Goal: Task Accomplishment & Management: Use online tool/utility

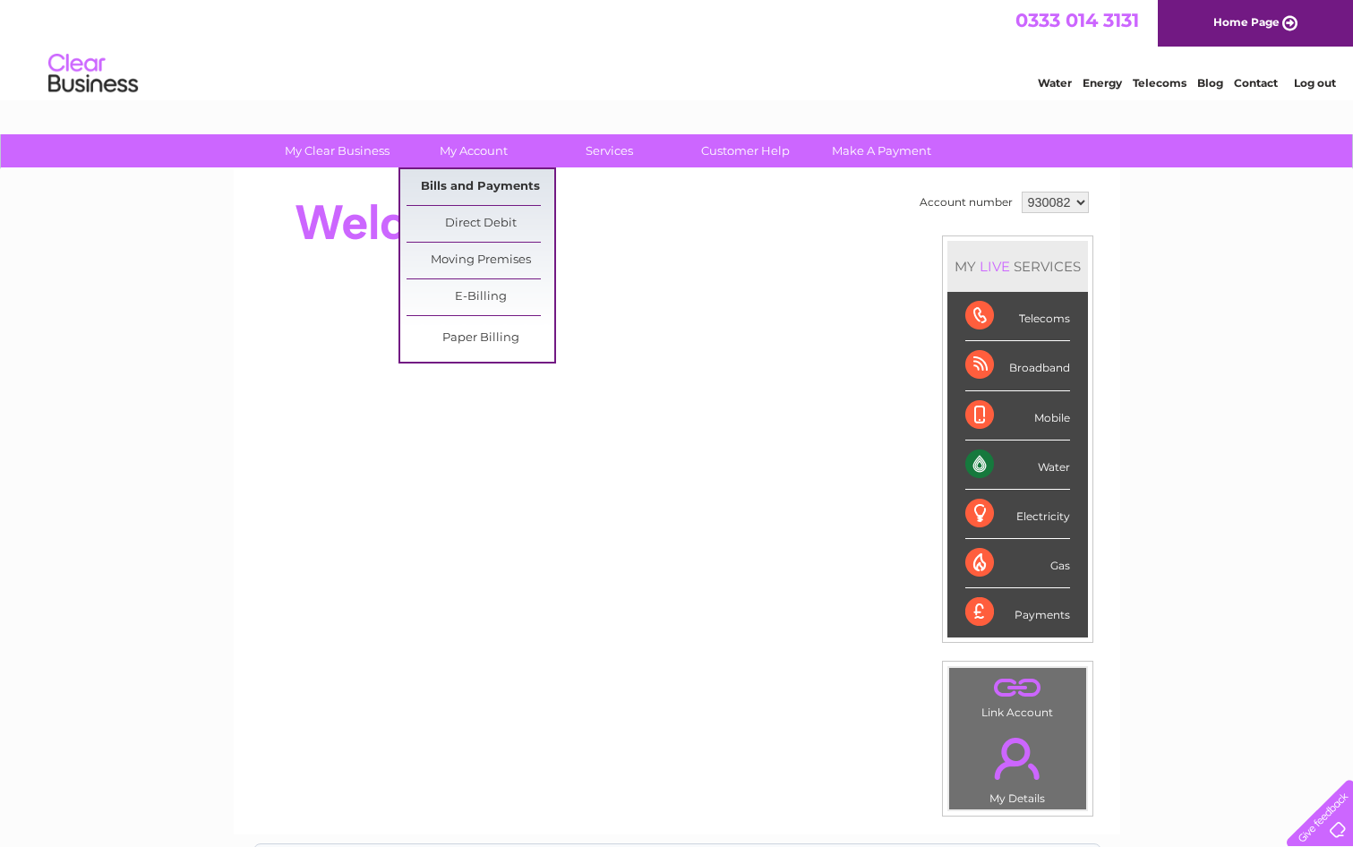
click at [473, 181] on link "Bills and Payments" at bounding box center [481, 187] width 148 height 36
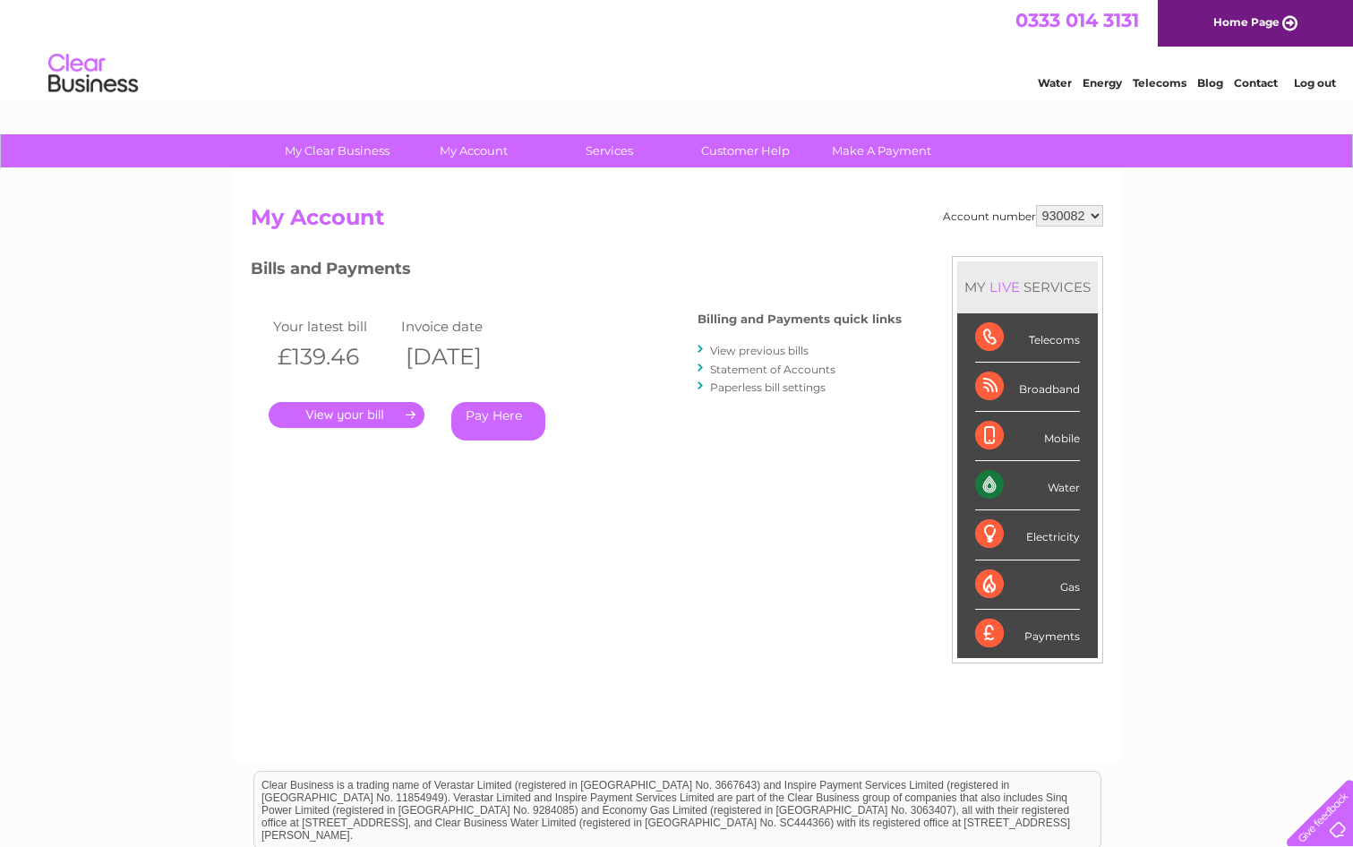
click at [377, 414] on link "." at bounding box center [347, 415] width 156 height 26
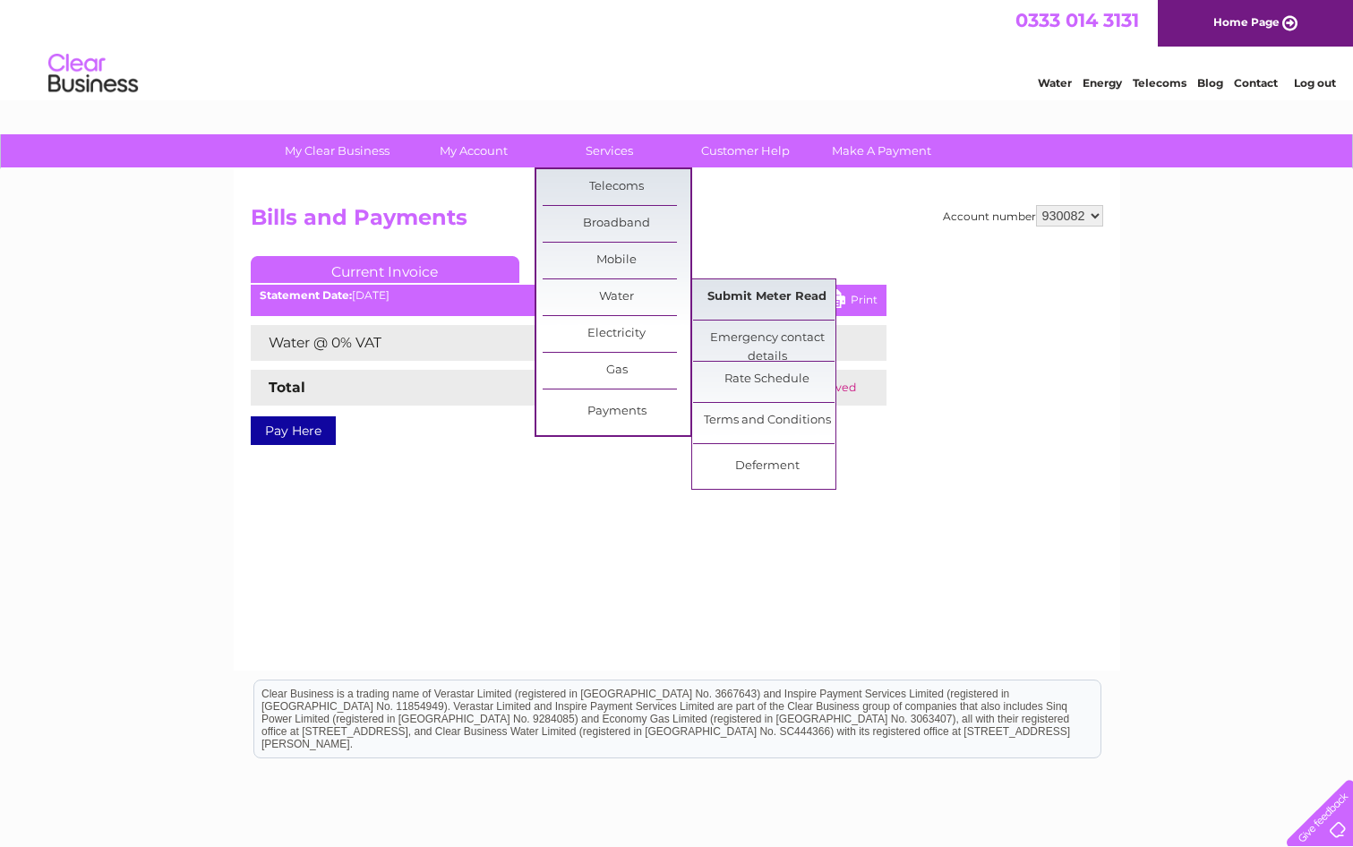
click at [766, 295] on link "Submit Meter Read" at bounding box center [767, 297] width 148 height 36
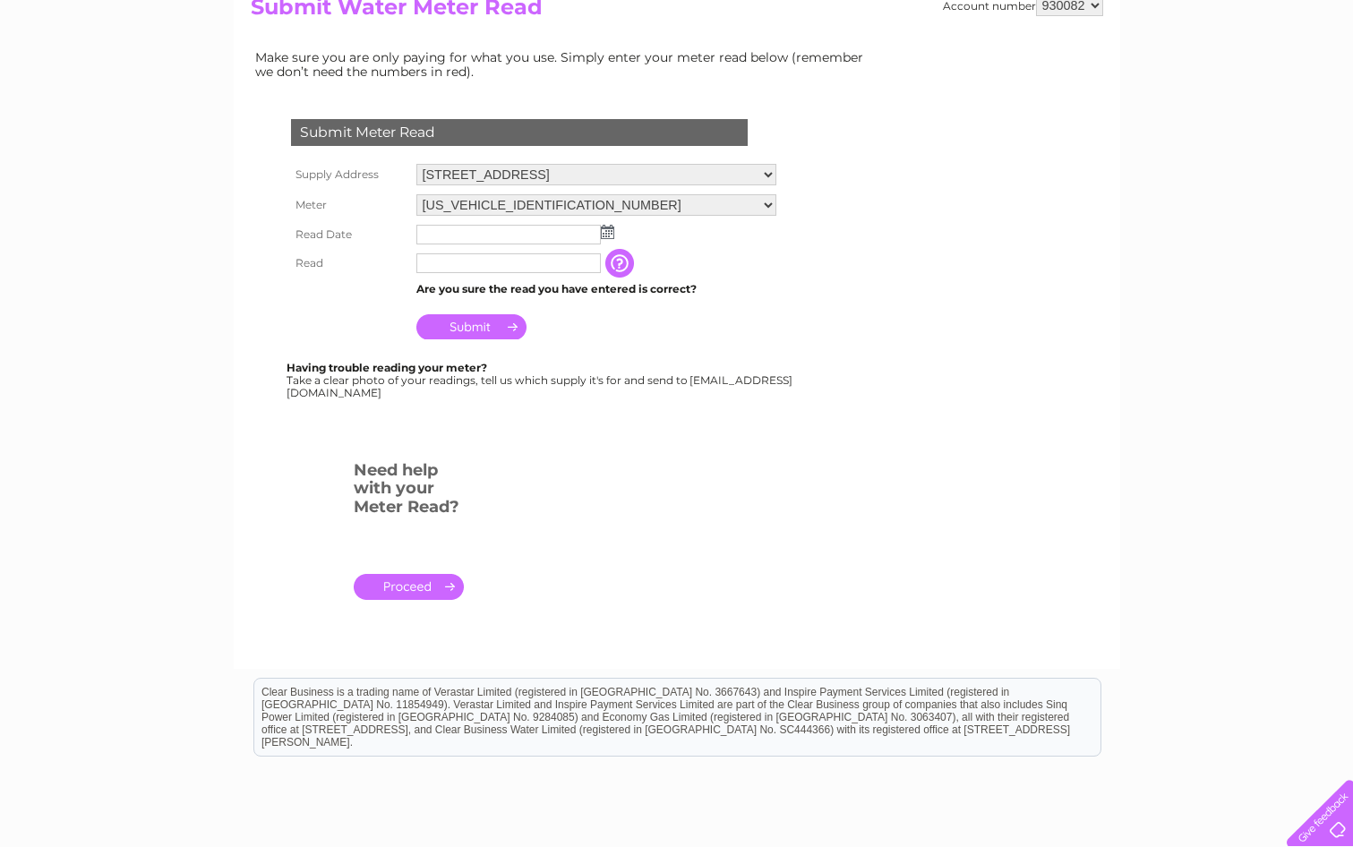
scroll to position [269, 0]
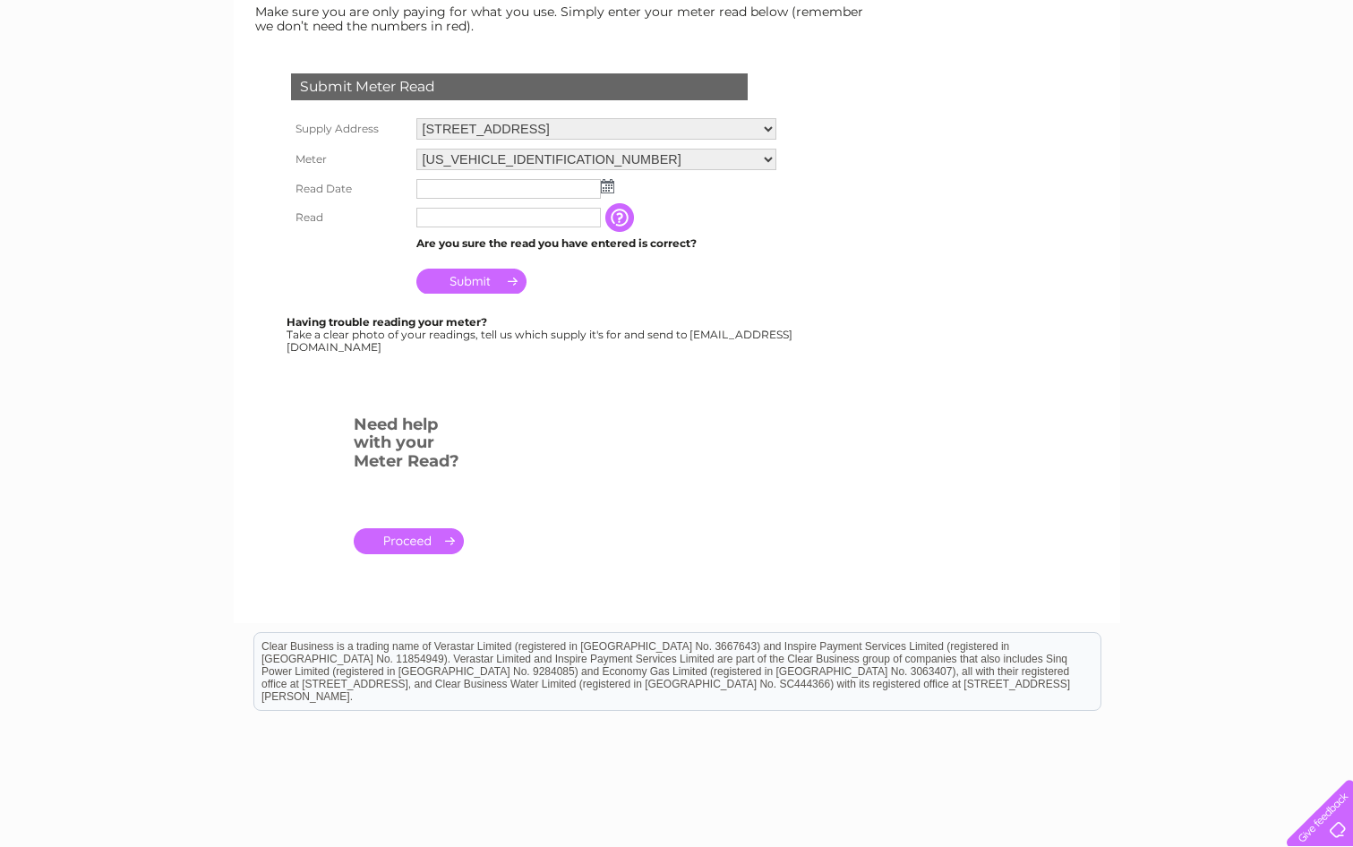
click at [603, 188] on img at bounding box center [607, 186] width 13 height 14
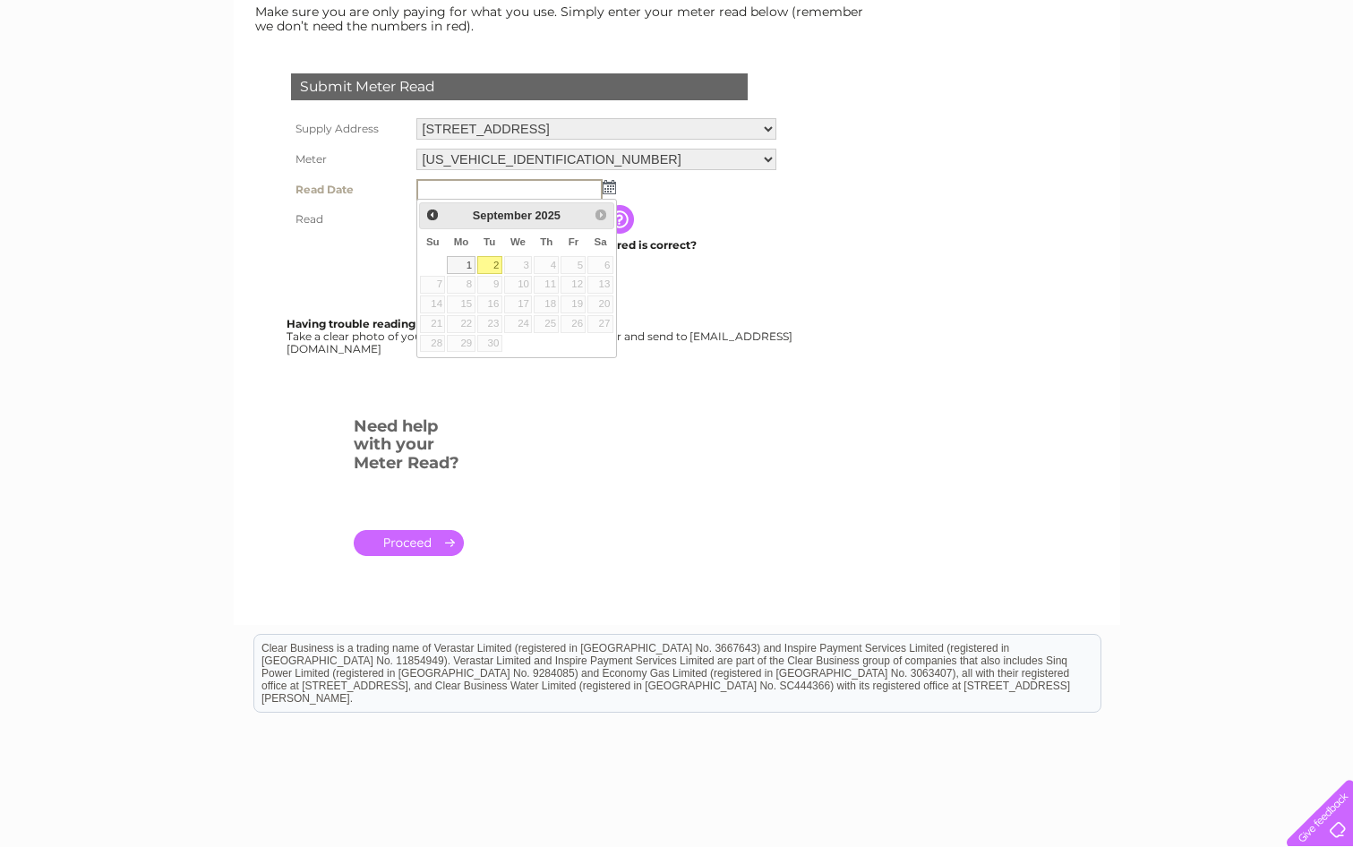
click at [795, 205] on form "Submit Meter Read Supply Address Riverside, Balloch, Alexandria, G83 8LF Meter …" at bounding box center [564, 322] width 627 height 569
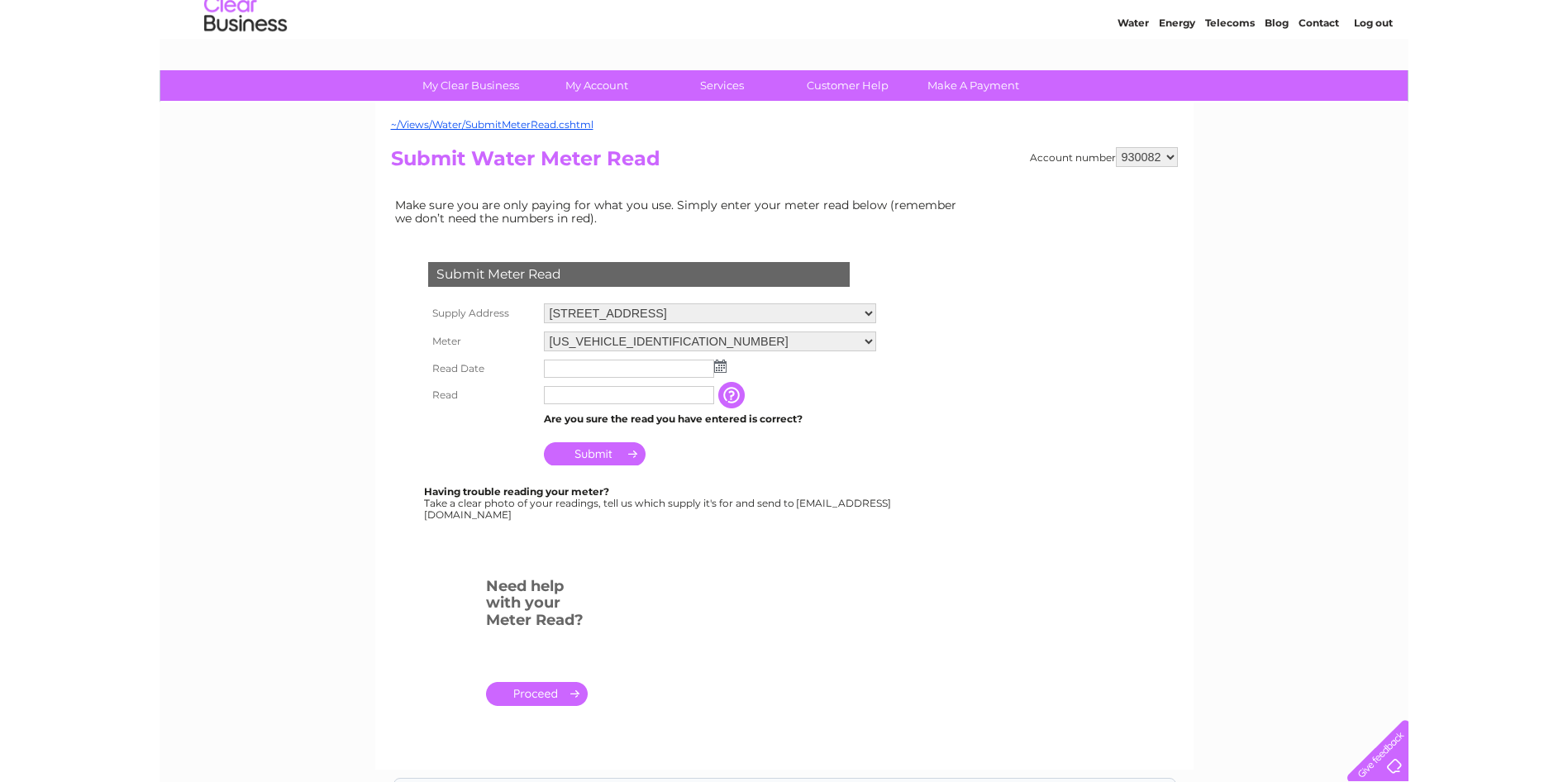
scroll to position [6, 0]
